Goal: Task Accomplishment & Management: Manage account settings

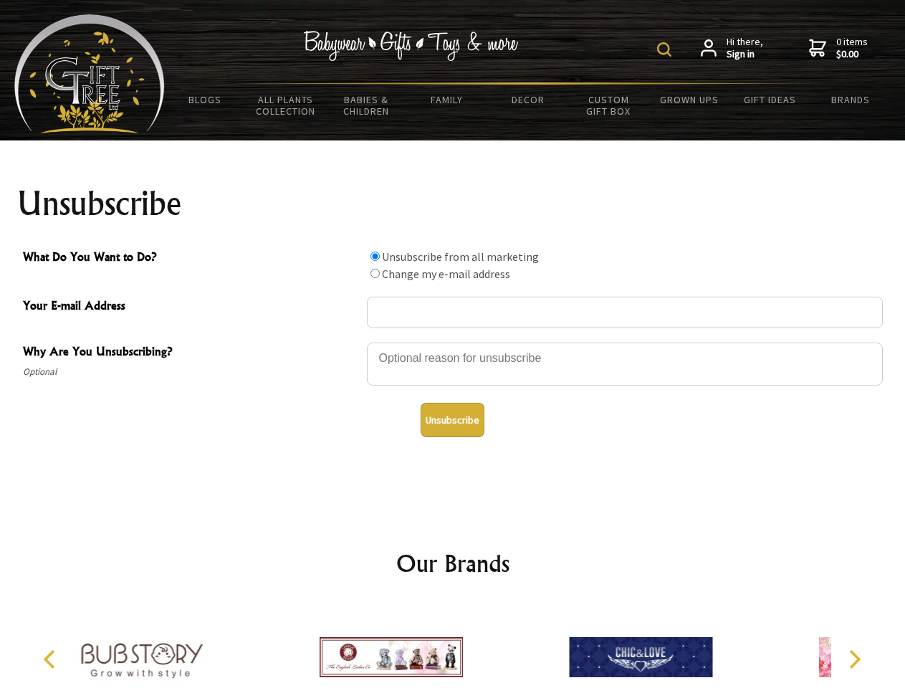
click at [667, 49] on img at bounding box center [664, 49] width 14 height 14
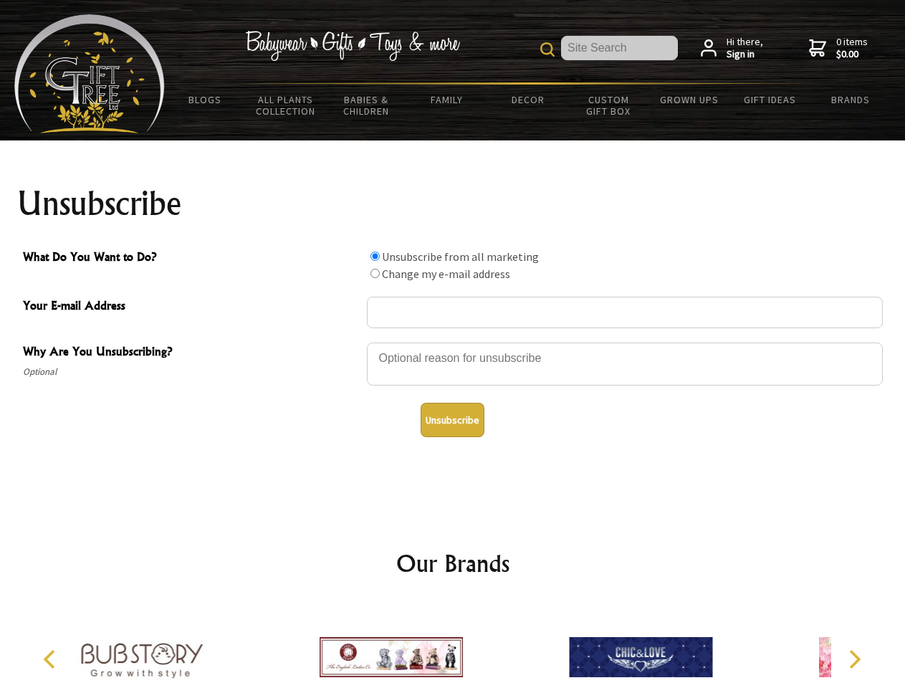
click at [453, 342] on div at bounding box center [625, 366] width 516 height 50
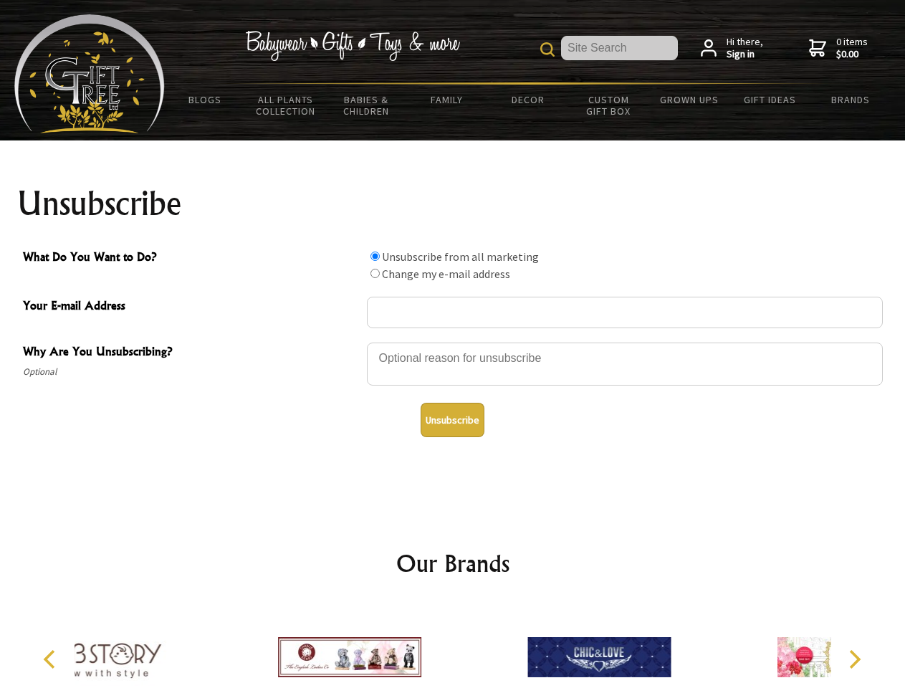
click at [375, 256] on input "What Do You Want to Do?" at bounding box center [375, 256] width 9 height 9
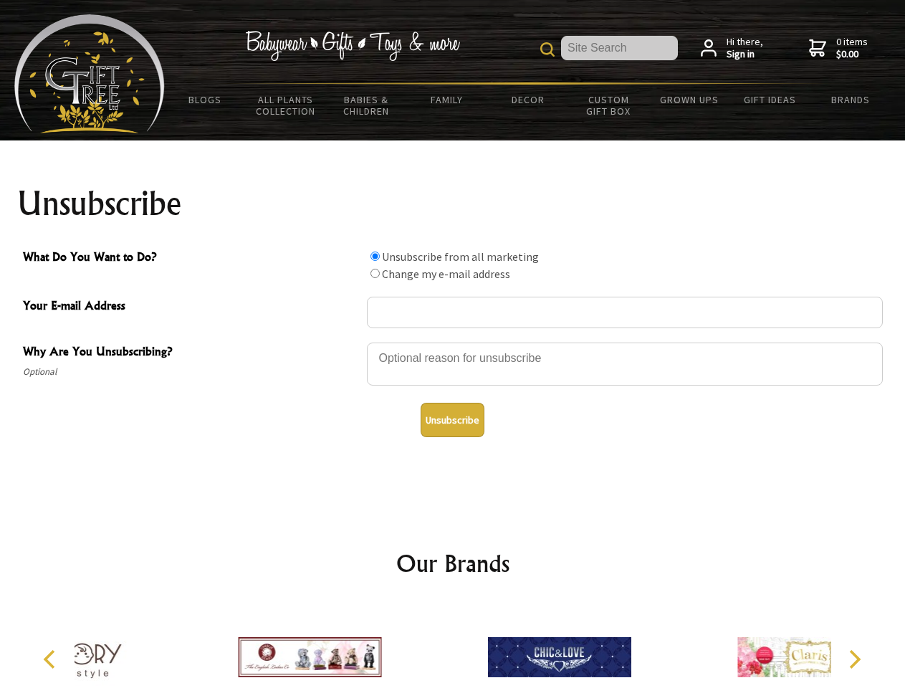
click at [375, 273] on input "What Do You Want to Do?" at bounding box center [375, 273] width 9 height 9
radio input "true"
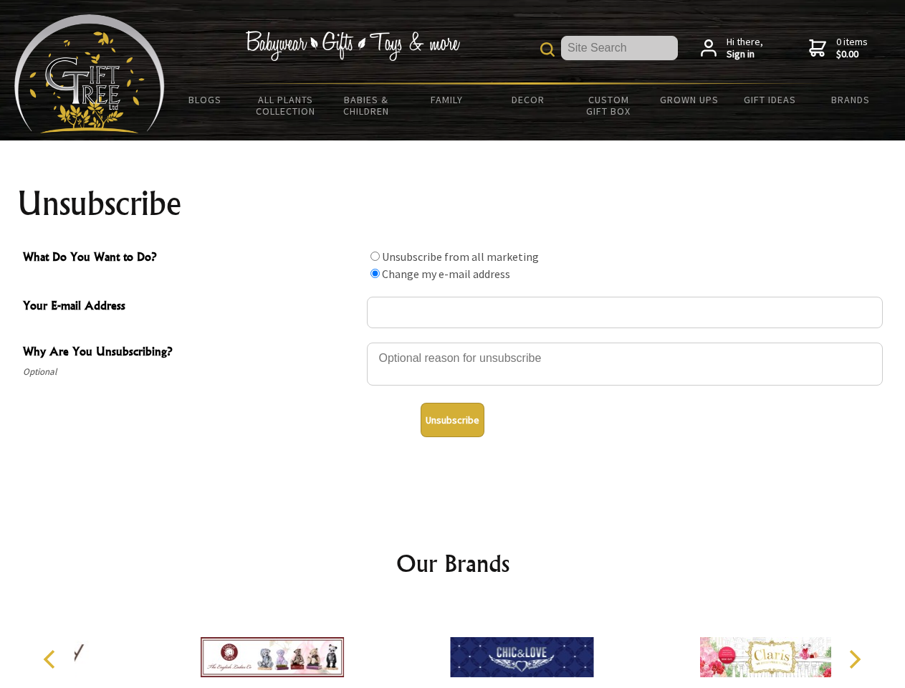
click at [452, 420] on button "Unsubscribe" at bounding box center [453, 420] width 64 height 34
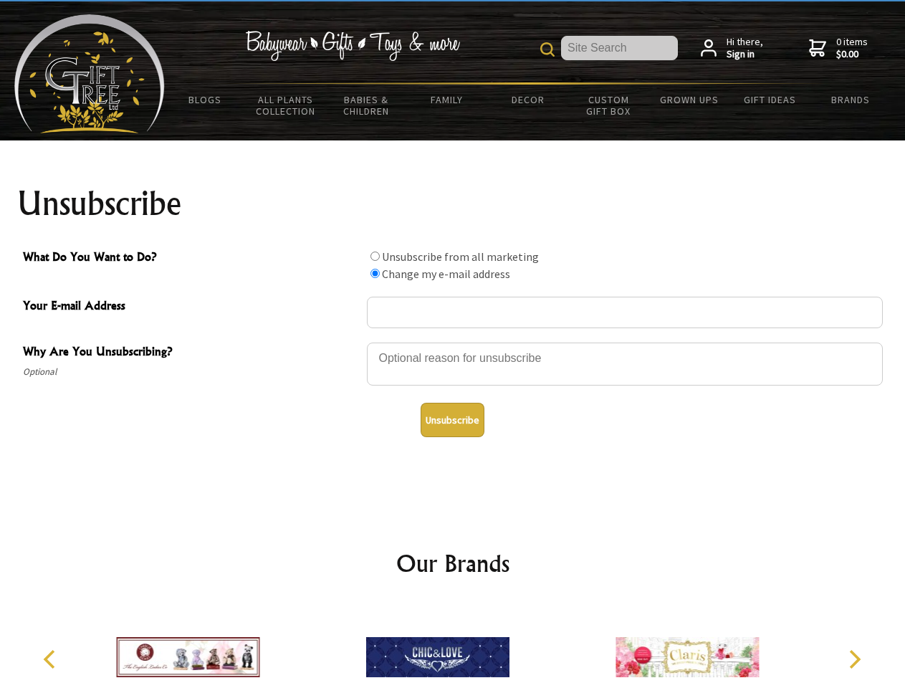
click at [52, 660] on icon "Previous" at bounding box center [51, 659] width 19 height 19
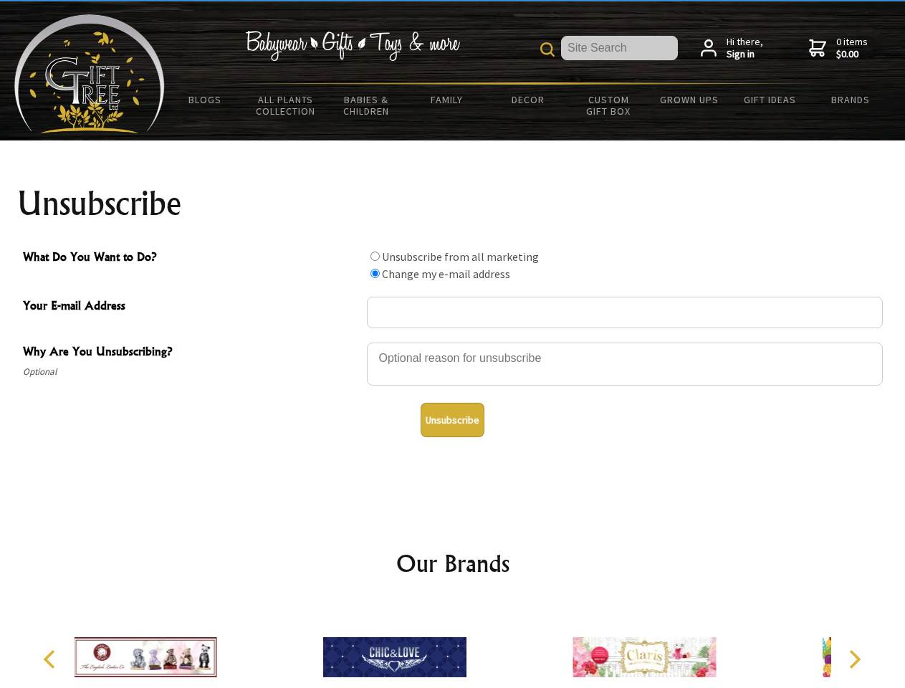
click at [855, 660] on icon "Next" at bounding box center [853, 659] width 19 height 19
